Goal: Task Accomplishment & Management: Complete application form

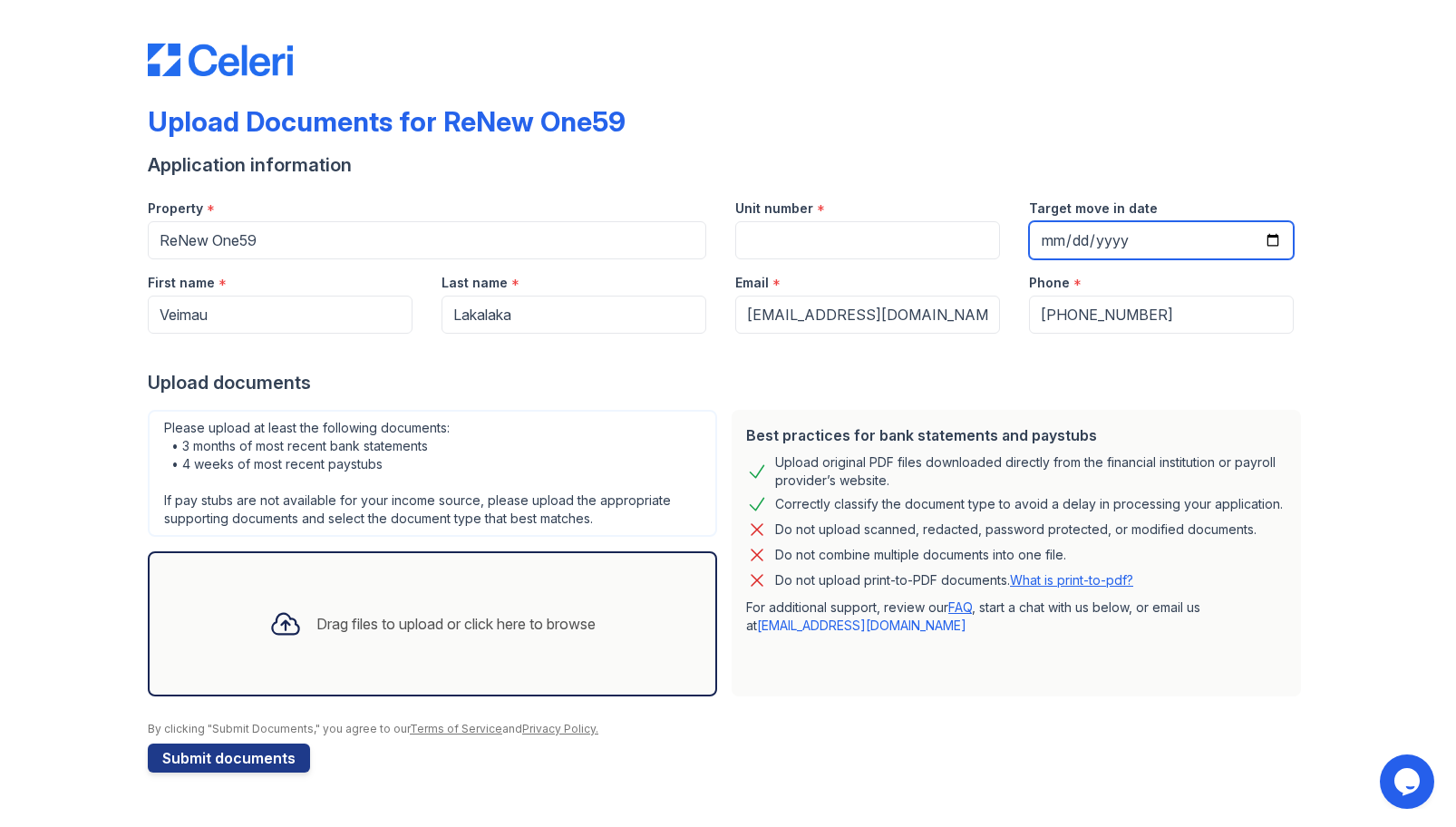
click at [1268, 235] on input "Target move in date" at bounding box center [1161, 241] width 265 height 38
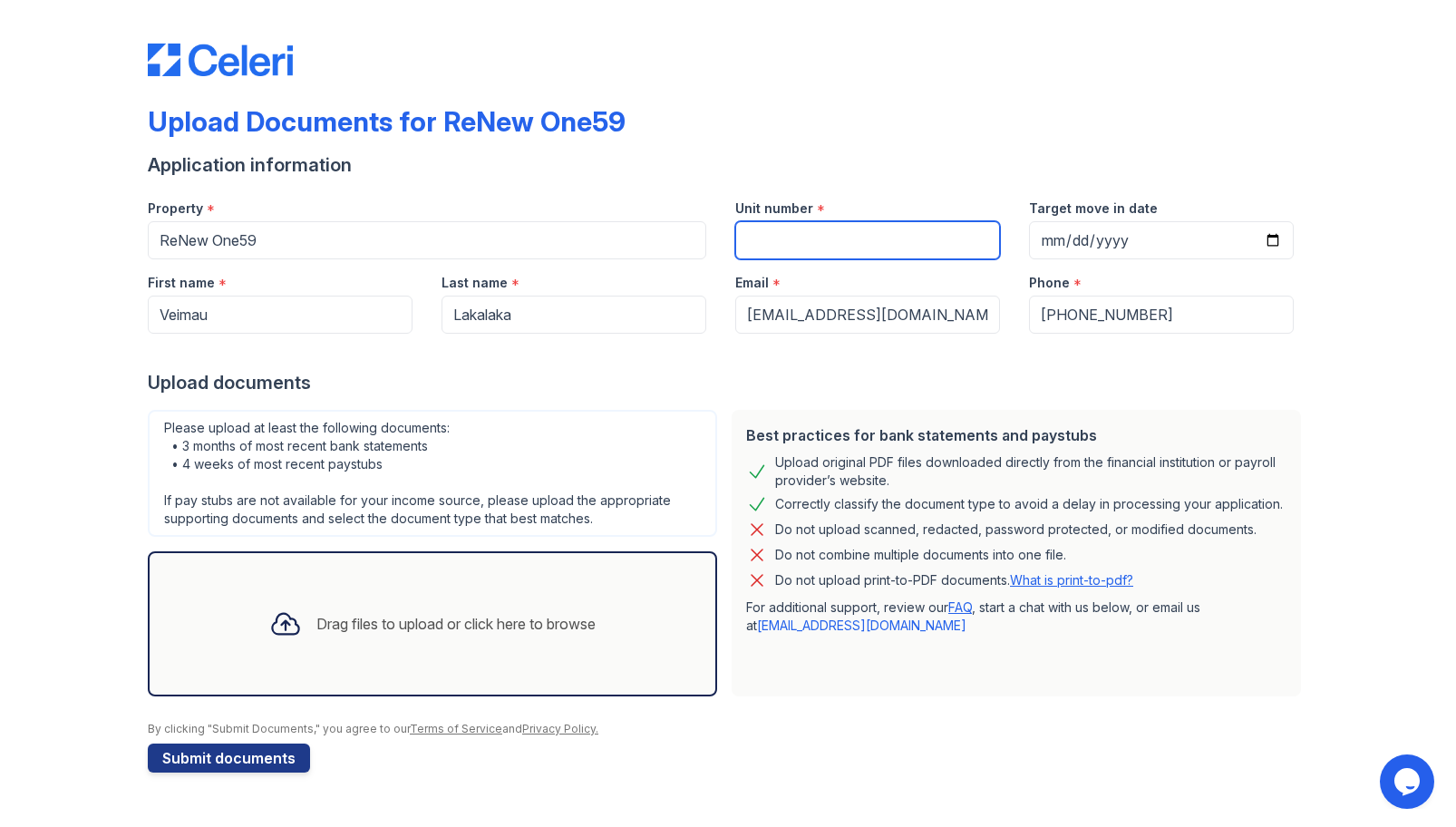
click at [783, 246] on input "Unit number" at bounding box center [868, 241] width 265 height 38
type input "203"
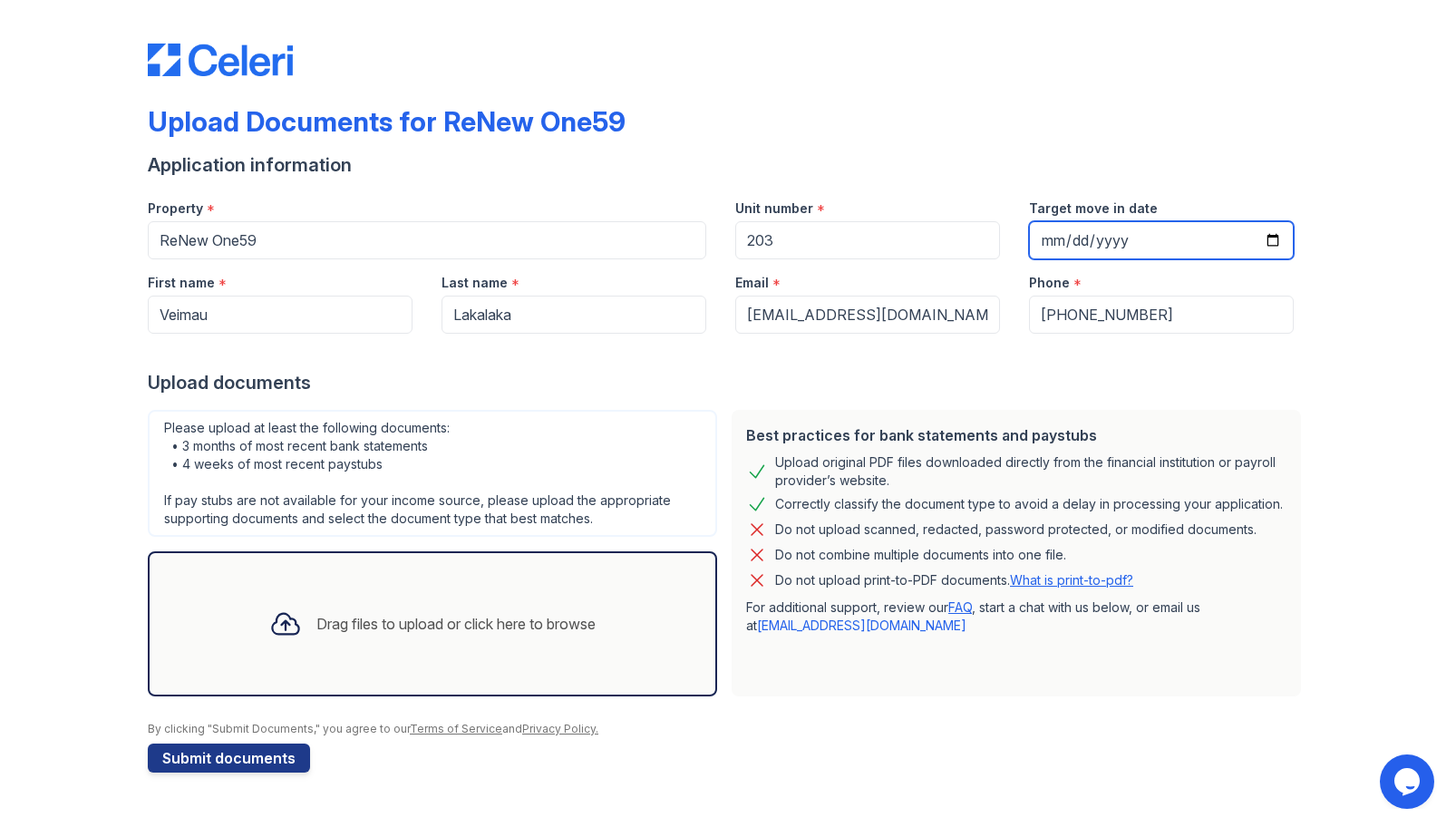
click at [1273, 234] on input "Target move in date" at bounding box center [1161, 241] width 265 height 38
type input "[DATE]"
click at [279, 630] on icon at bounding box center [285, 624] width 26 height 21
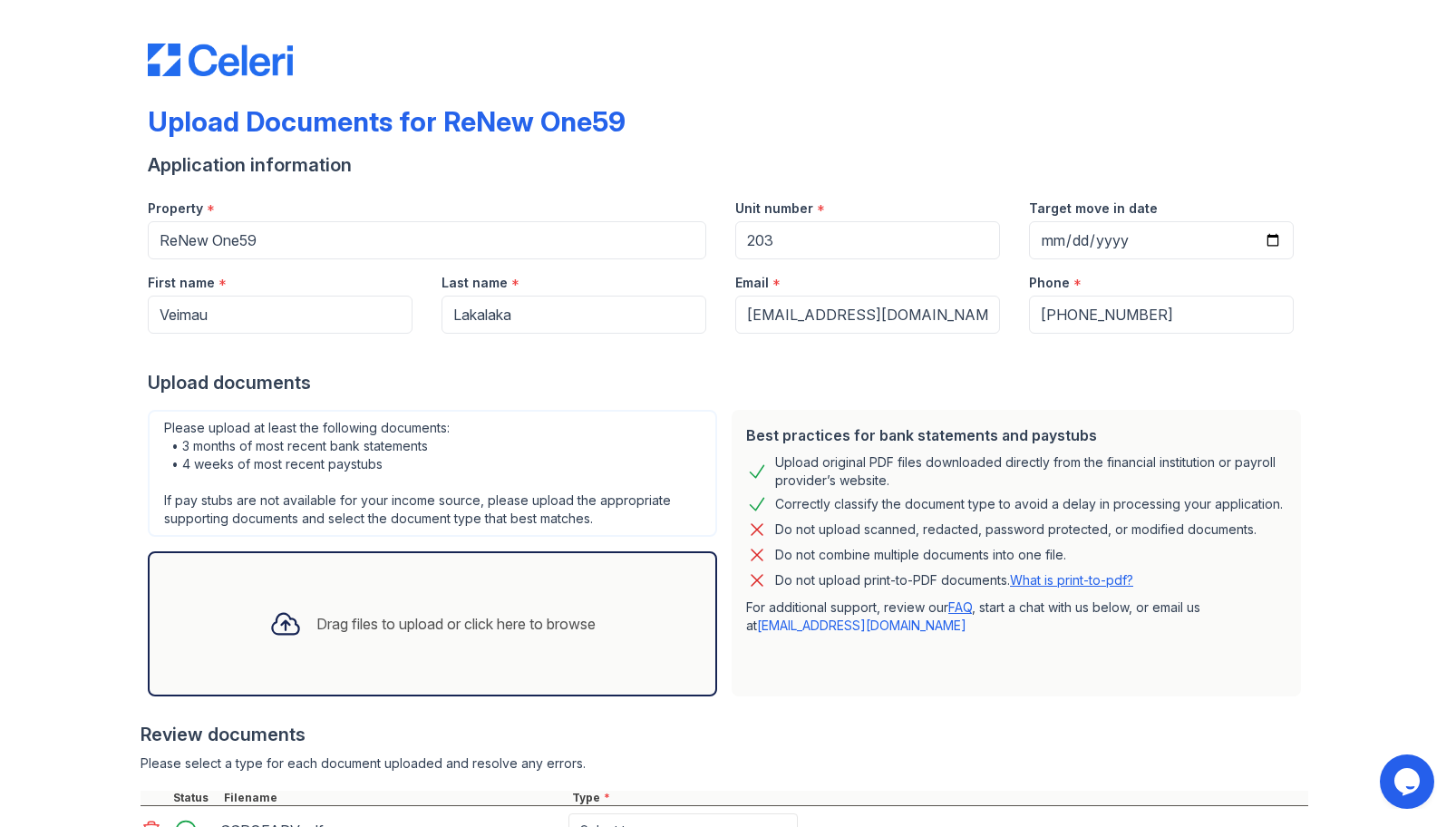
click at [456, 605] on div "Drag files to upload or click here to browse" at bounding box center [432, 624] width 355 height 62
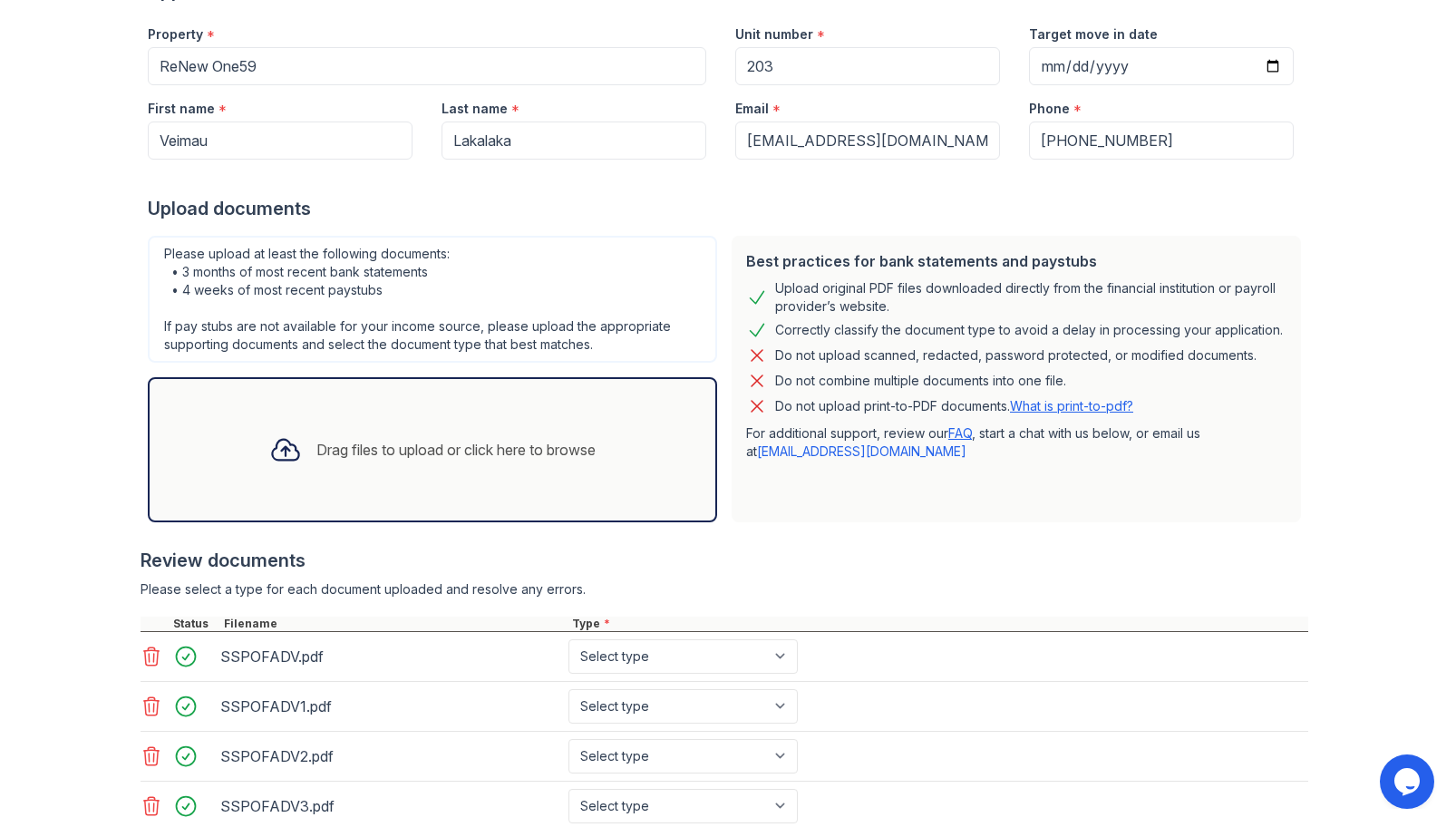
scroll to position [401, 0]
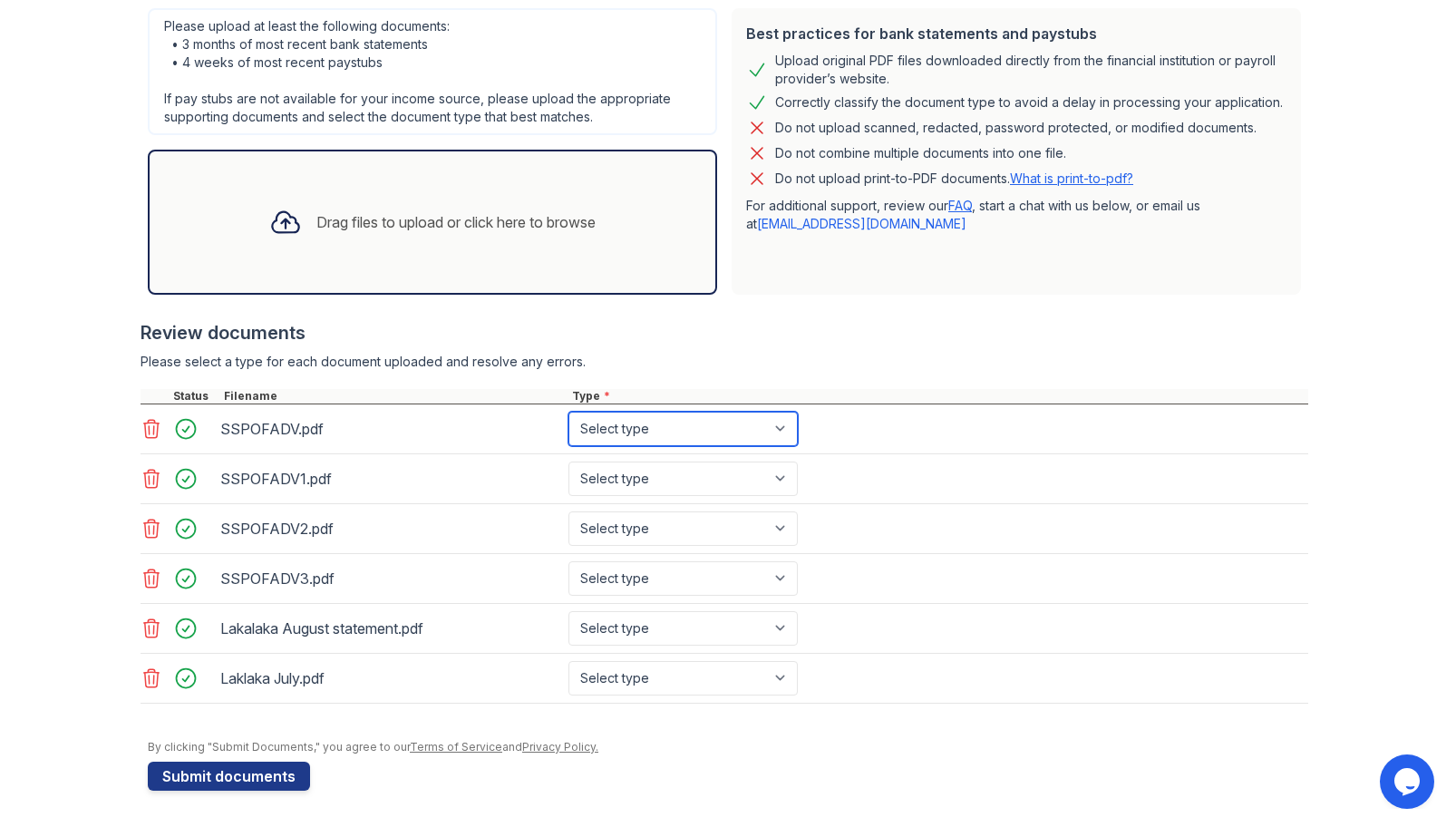
click at [703, 429] on select "Select type Paystub Bank Statement Offer Letter Tax Documents Benefit Award Let…" at bounding box center [683, 428] width 230 height 34
select select "paystub"
click at [568, 411] on select "Select type Paystub Bank Statement Offer Letter Tax Documents Benefit Award Let…" at bounding box center [683, 428] width 230 height 34
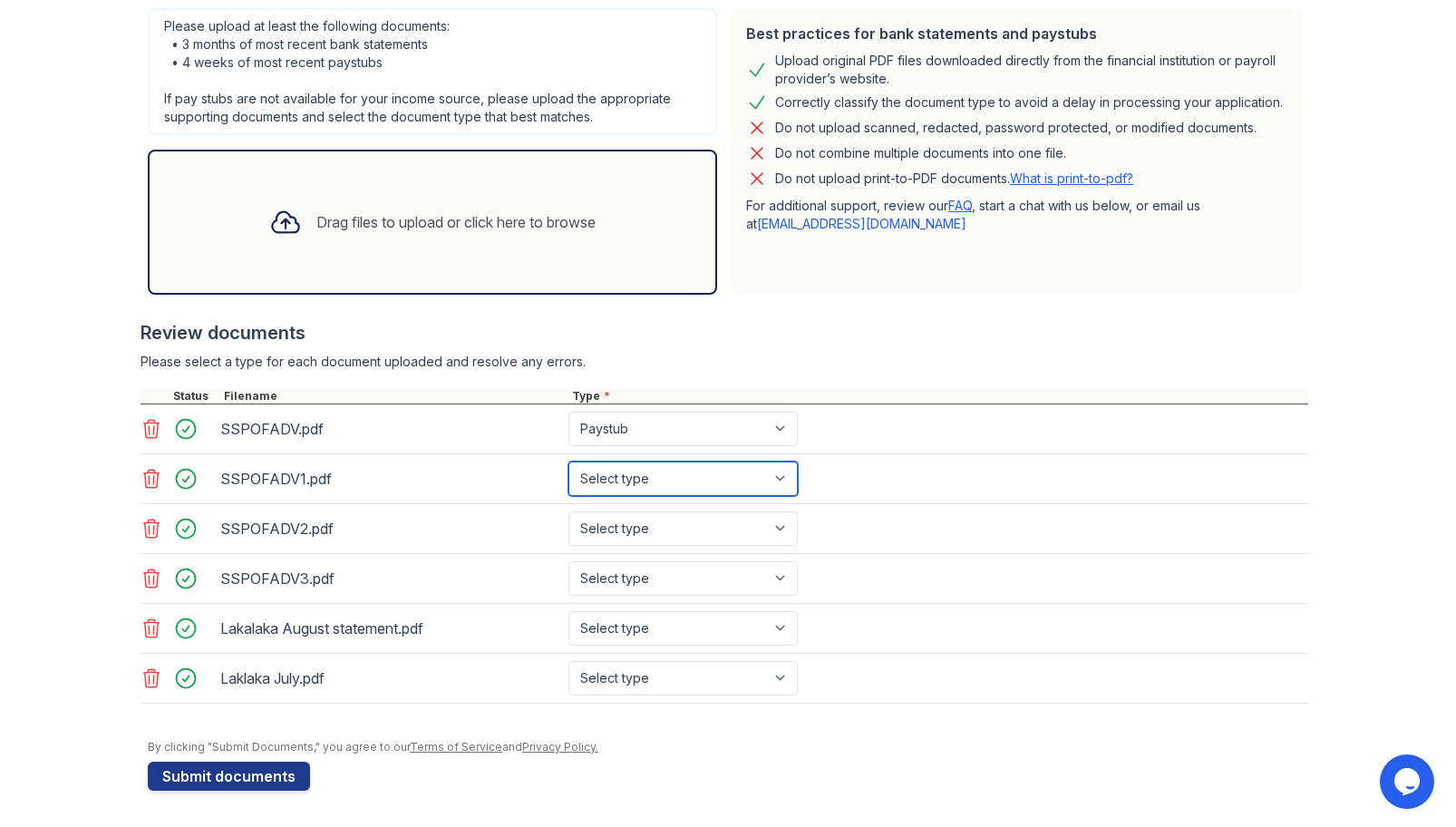
click at [635, 477] on select "Select type Paystub Bank Statement Offer Letter Tax Documents Benefit Award Let…" at bounding box center [683, 478] width 230 height 34
select select "paystub"
click at [568, 461] on select "Select type Paystub Bank Statement Offer Letter Tax Documents Benefit Award Let…" at bounding box center [683, 478] width 230 height 34
click at [621, 526] on select "Select type Paystub Bank Statement Offer Letter Tax Documents Benefit Award Let…" at bounding box center [683, 528] width 230 height 34
select select "paystub"
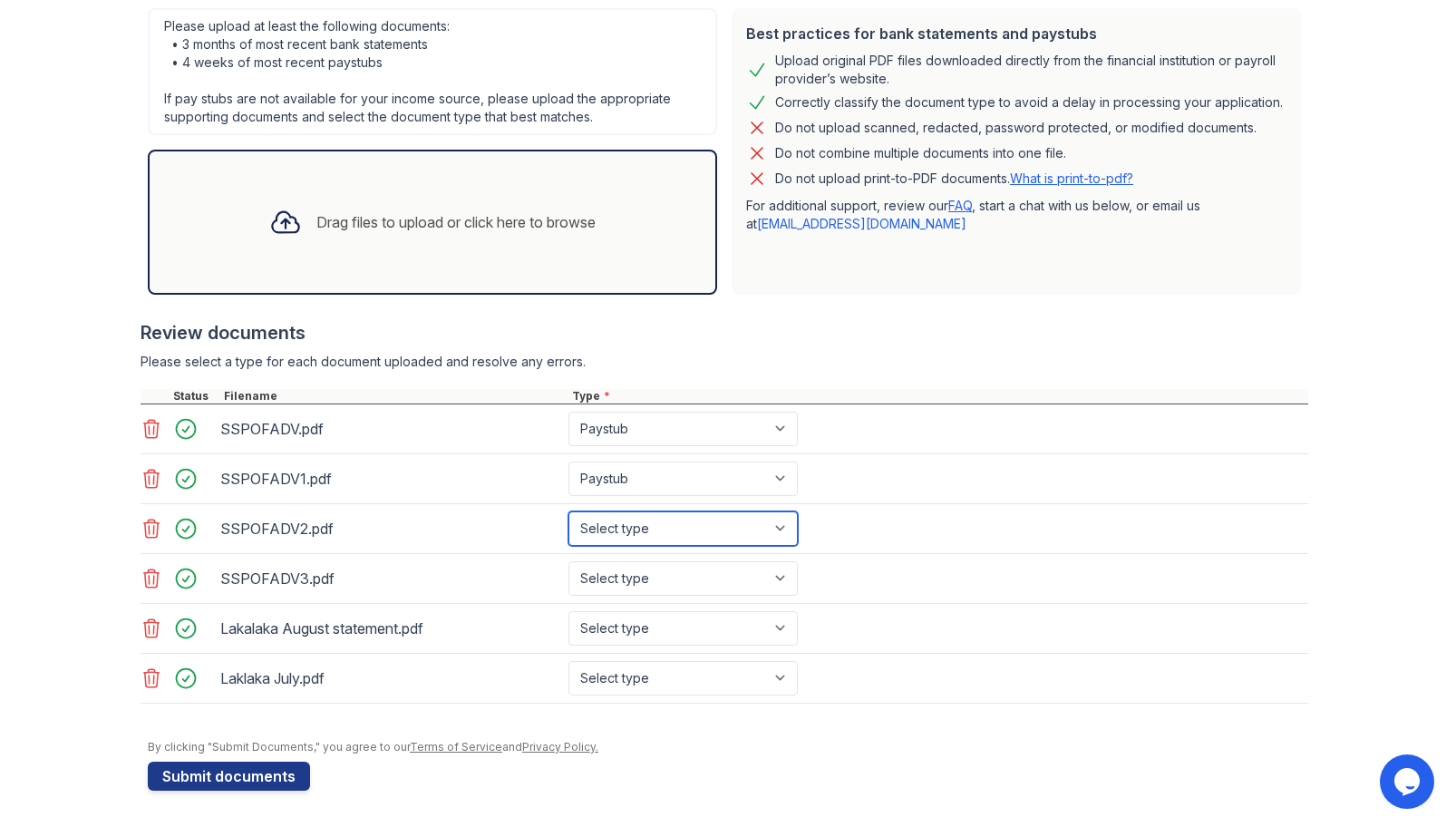
click at [568, 511] on select "Select type Paystub Bank Statement Offer Letter Tax Documents Benefit Award Let…" at bounding box center [683, 528] width 230 height 34
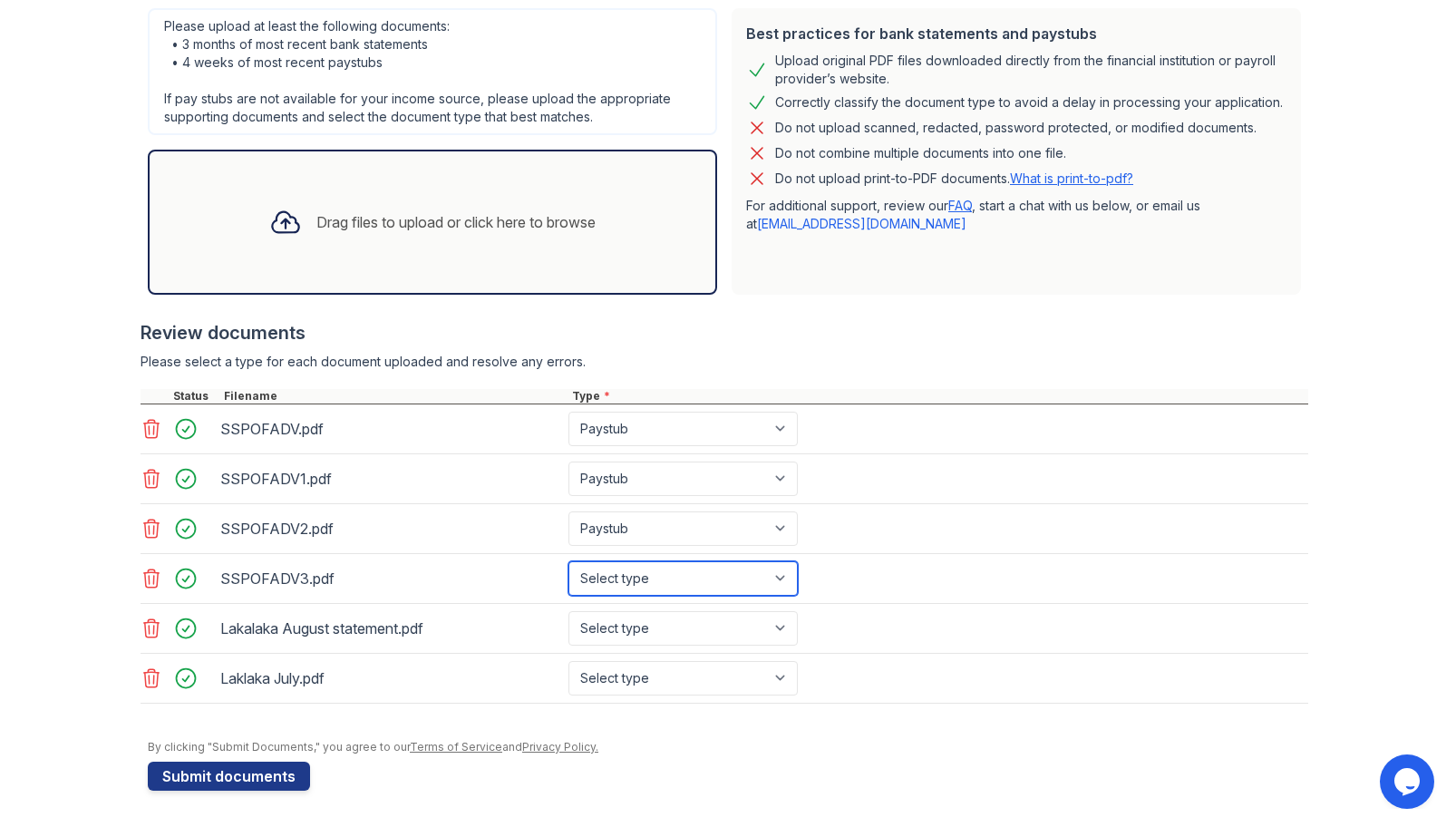
click at [616, 583] on select "Select type Paystub Bank Statement Offer Letter Tax Documents Benefit Award Let…" at bounding box center [683, 578] width 230 height 34
select select "paystub"
click at [568, 561] on select "Select type Paystub Bank Statement Offer Letter Tax Documents Benefit Award Let…" at bounding box center [683, 578] width 230 height 34
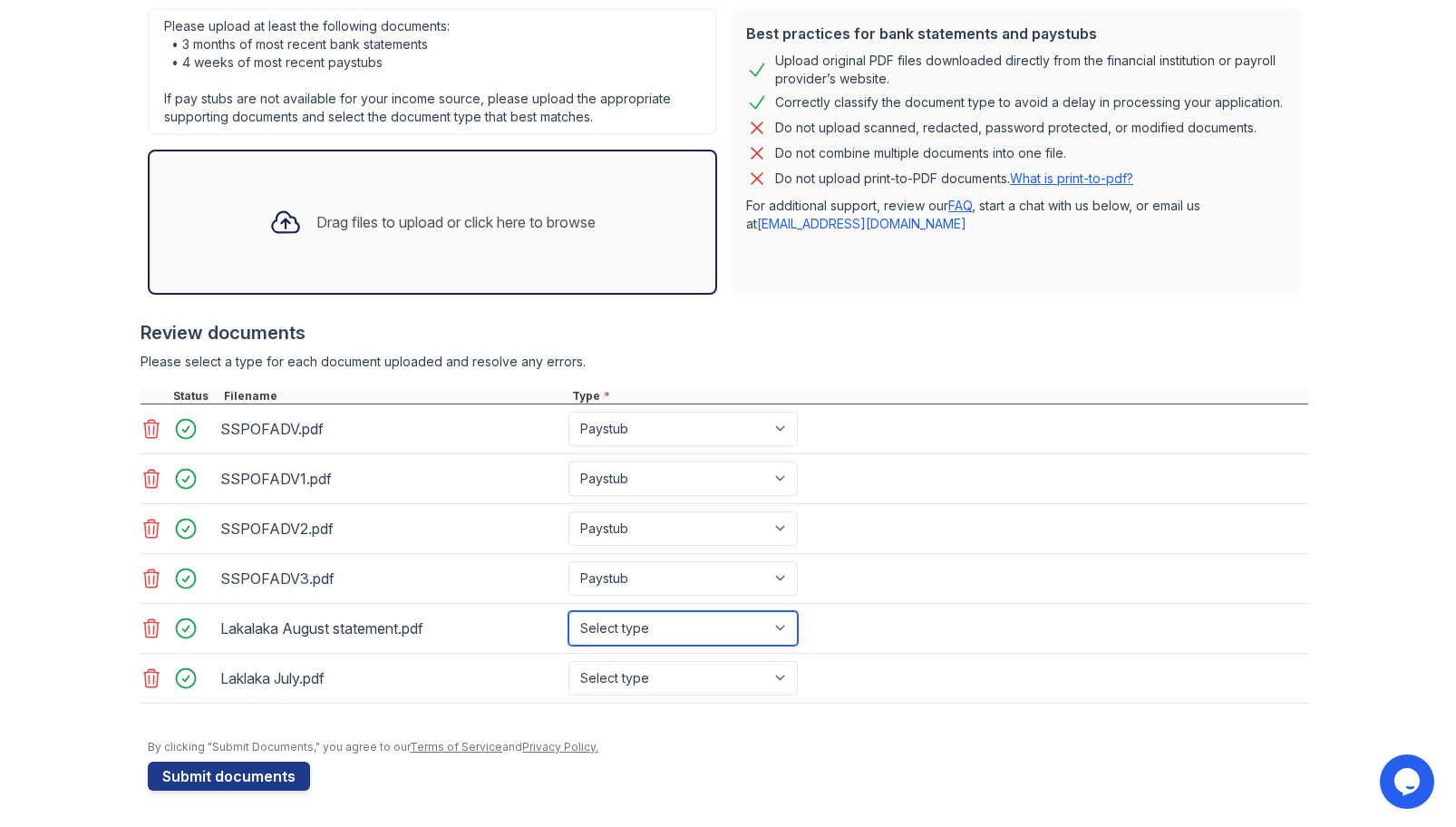
click at [676, 627] on select "Select type Paystub Bank Statement Offer Letter Tax Documents Benefit Award Let…" at bounding box center [683, 628] width 230 height 34
select select "bank_statement"
click at [568, 611] on select "Select type Paystub Bank Statement Offer Letter Tax Documents Benefit Award Let…" at bounding box center [683, 628] width 230 height 34
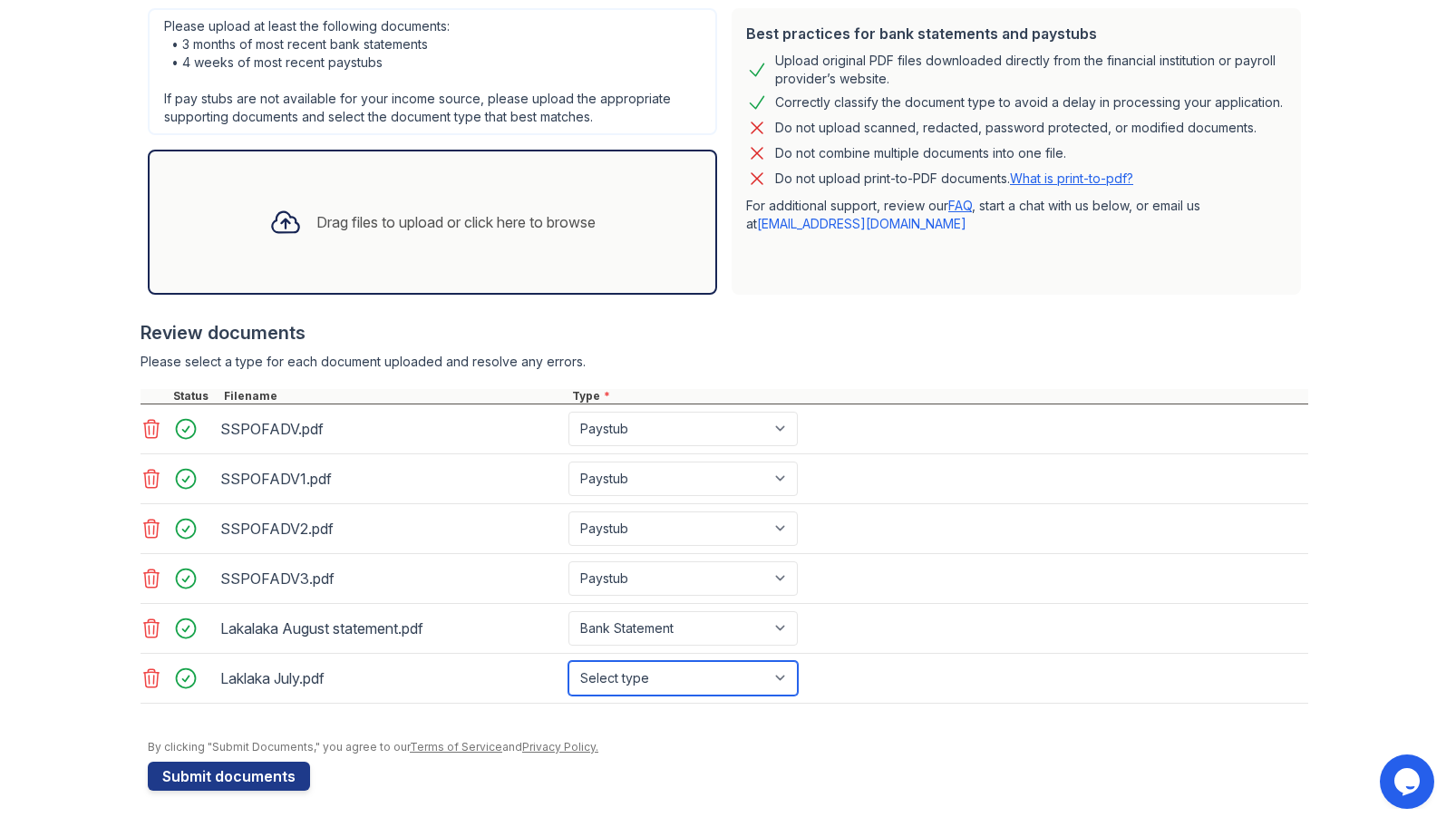
click at [643, 684] on select "Select type Paystub Bank Statement Offer Letter Tax Documents Benefit Award Let…" at bounding box center [683, 678] width 230 height 34
select select "bank_statement"
click at [568, 661] on select "Select type Paystub Bank Statement Offer Letter Tax Documents Benefit Award Let…" at bounding box center [683, 678] width 230 height 34
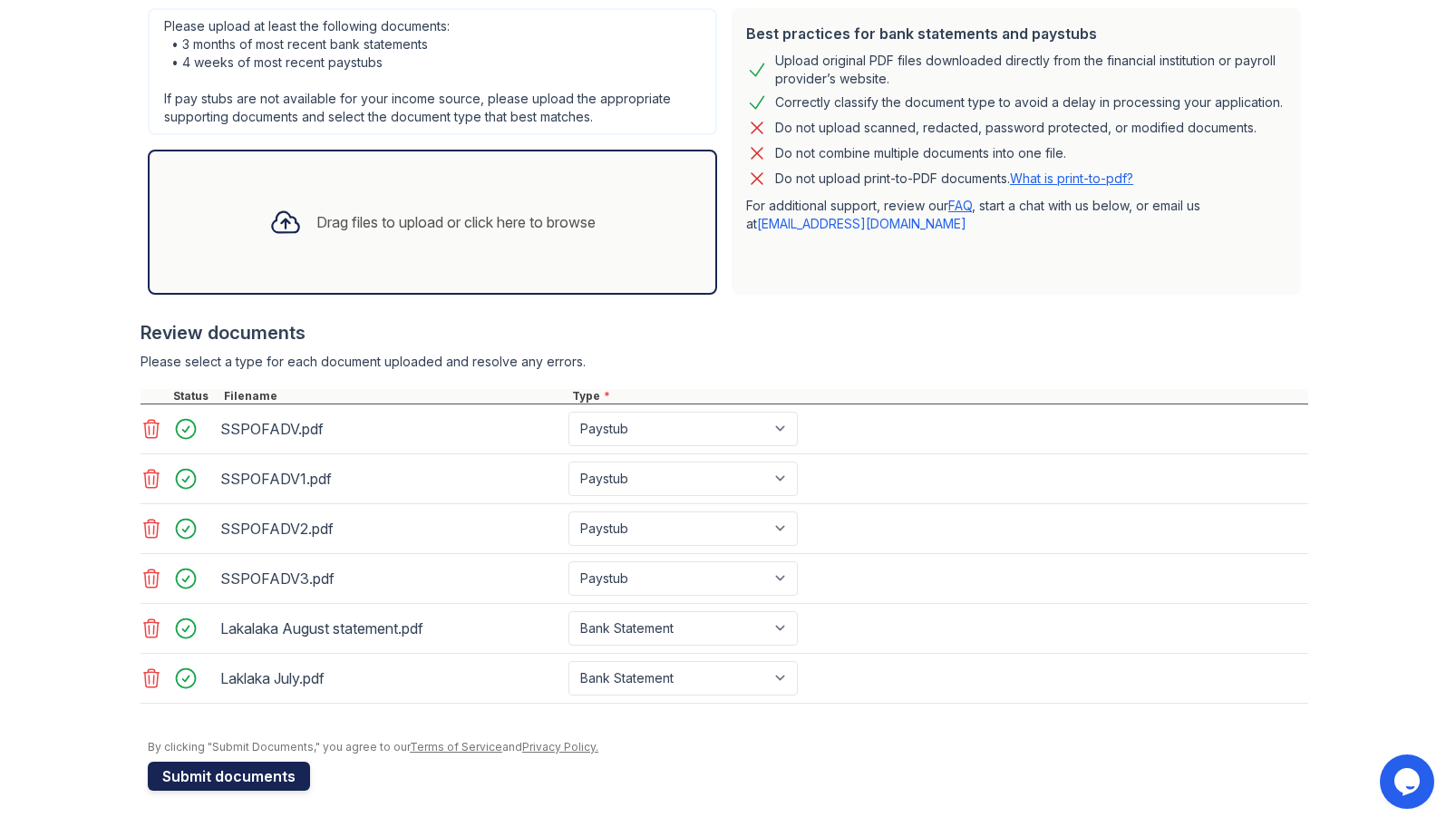
click at [259, 771] on button "Submit documents" at bounding box center [229, 776] width 162 height 29
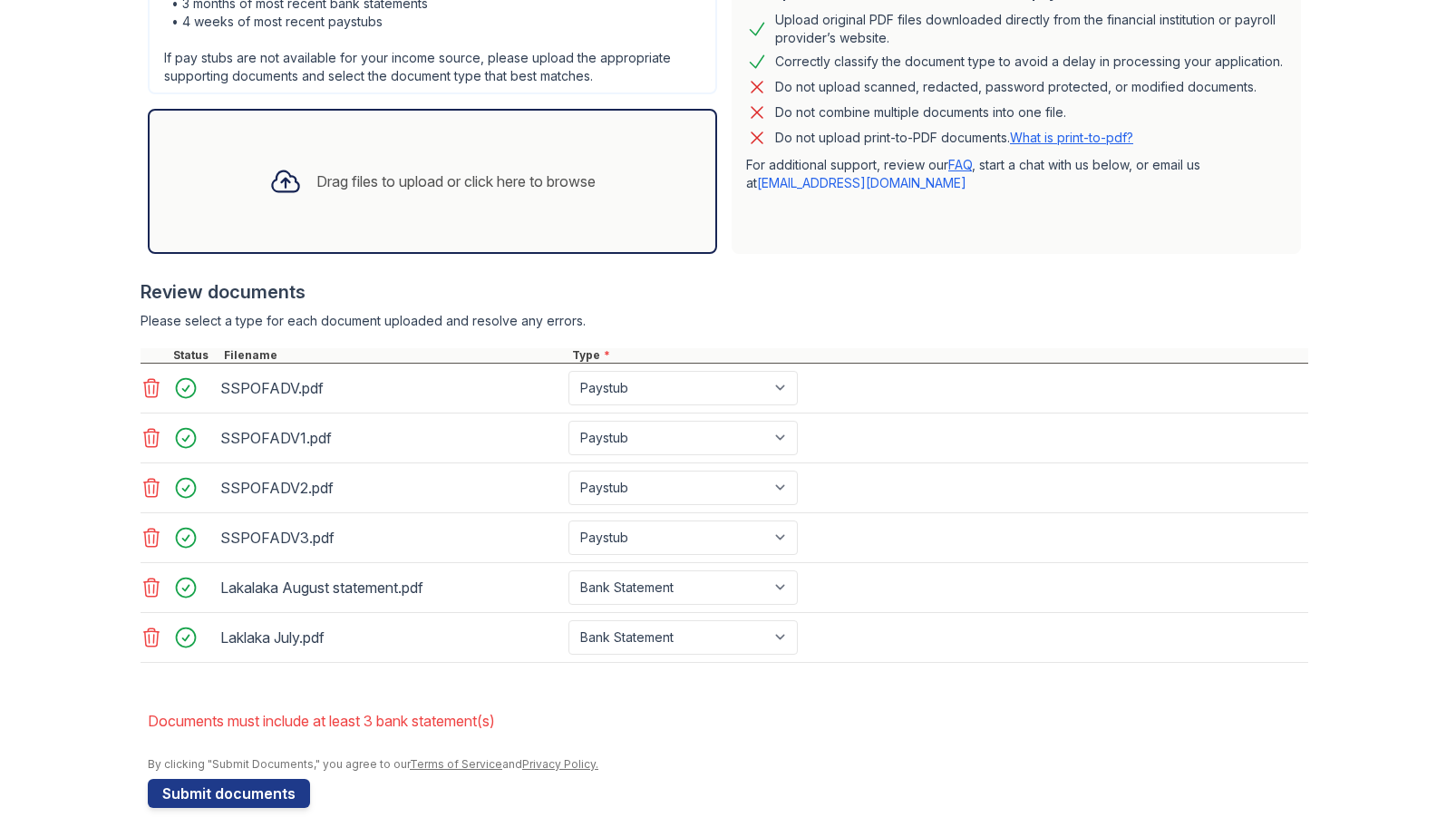
scroll to position [499, 0]
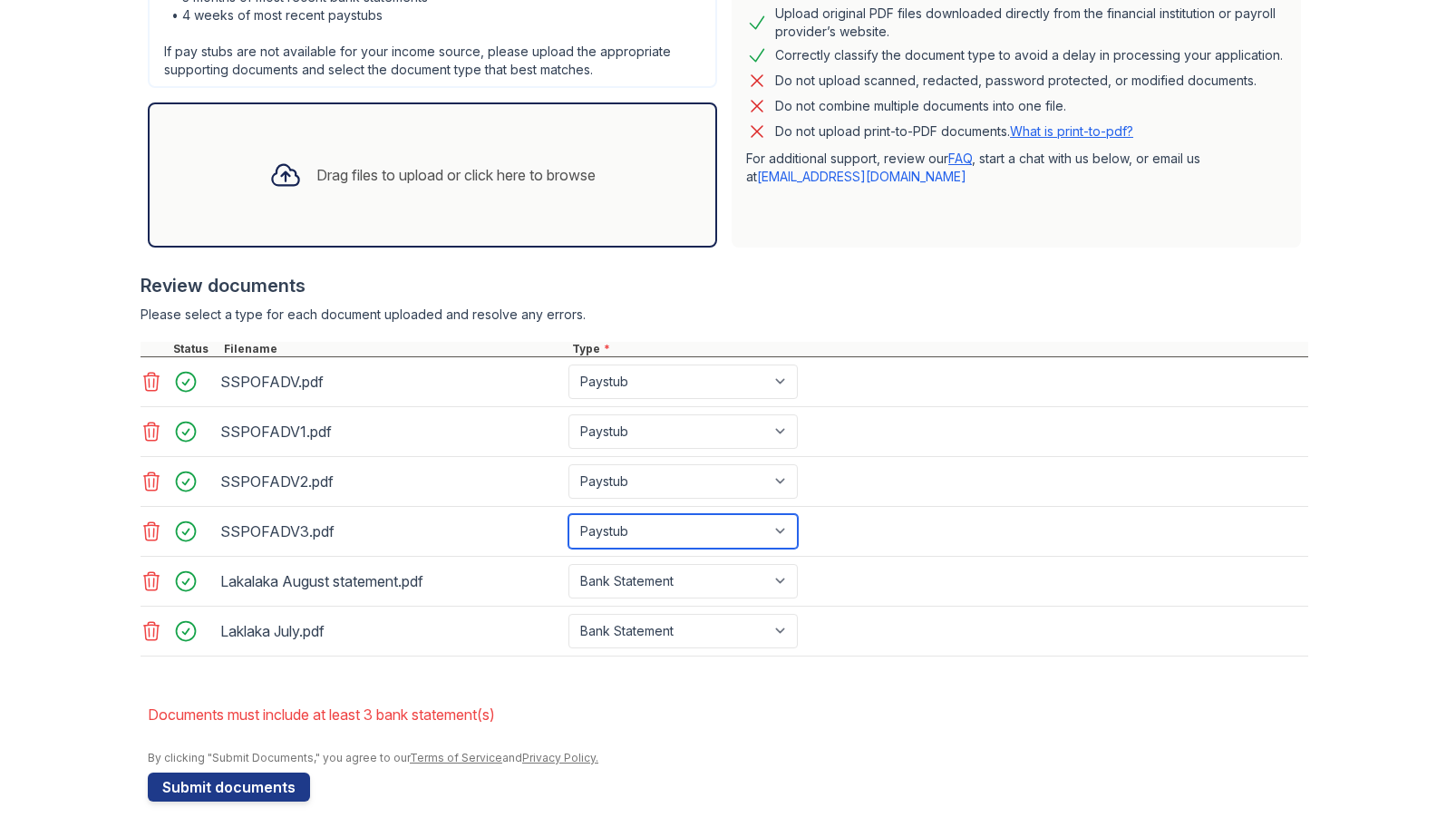
click at [660, 536] on select "Paystub Bank Statement Offer Letter Tax Documents Benefit Award Letter Investme…" at bounding box center [683, 531] width 230 height 34
select select "bank_statement"
click at [568, 514] on select "Paystub Bank Statement Offer Letter Tax Documents Benefit Award Letter Investme…" at bounding box center [683, 531] width 230 height 34
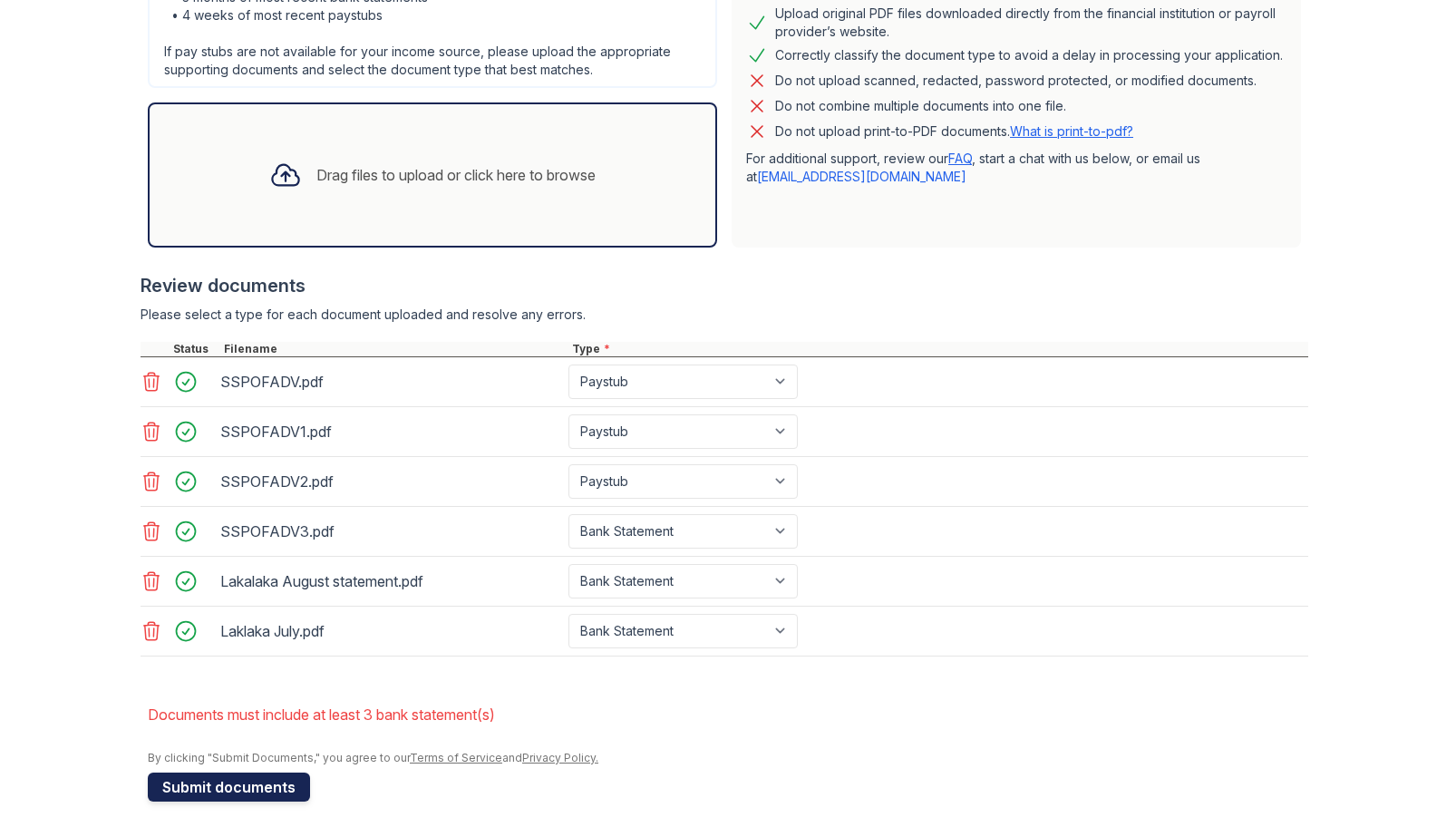
click at [219, 788] on button "Submit documents" at bounding box center [229, 787] width 162 height 29
